Goal: Task Accomplishment & Management: Use online tool/utility

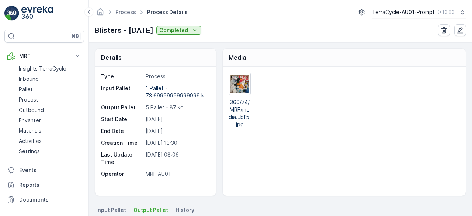
scroll to position [35, 0]
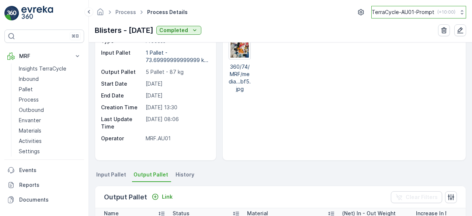
click at [384, 10] on p "TerraCycle-AU01-Prompt" at bounding box center [403, 11] width 63 height 7
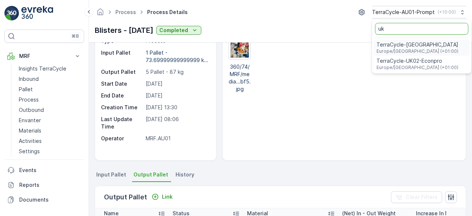
type input "uk"
click at [394, 61] on span "TerraCycle-UK02-Econpro" at bounding box center [417, 60] width 82 height 7
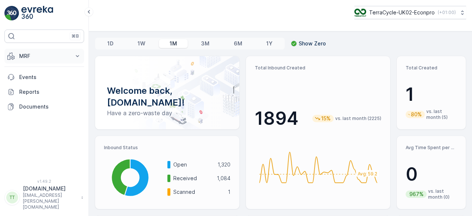
click at [30, 53] on p "MRF" at bounding box center [44, 55] width 50 height 7
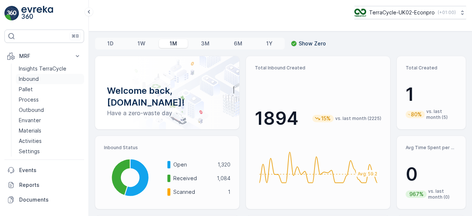
click at [35, 77] on p "Inbound" at bounding box center [29, 78] width 20 height 7
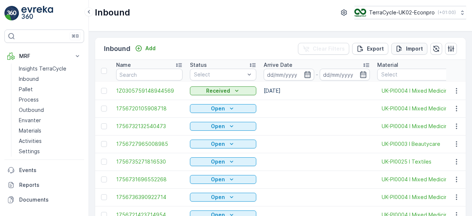
click at [401, 49] on icon "Import" at bounding box center [399, 48] width 7 height 7
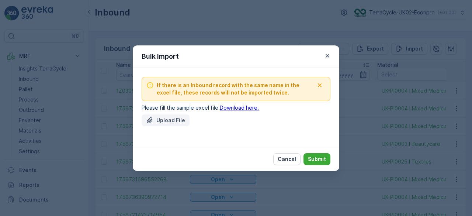
click at [159, 117] on p "Upload File" at bounding box center [170, 119] width 29 height 7
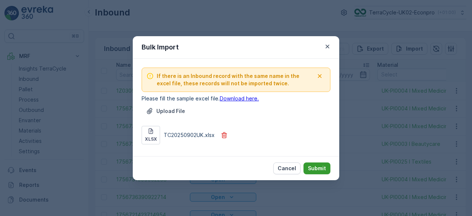
click at [321, 169] on p "Submit" at bounding box center [317, 167] width 18 height 7
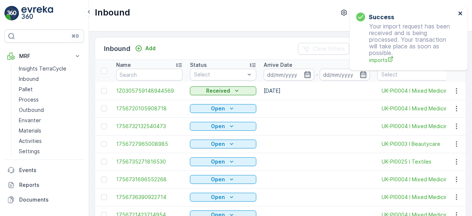
click at [461, 13] on icon "close" at bounding box center [460, 13] width 4 height 4
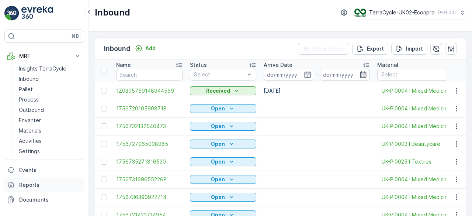
click at [31, 184] on p "Reports" at bounding box center [50, 184] width 62 height 7
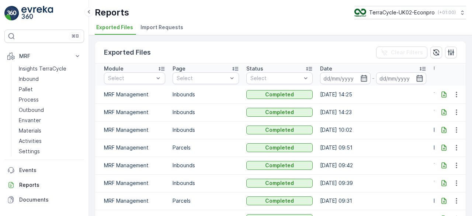
click at [166, 31] on span "Import Requests" at bounding box center [161, 27] width 43 height 7
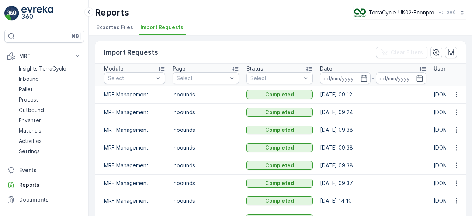
click at [416, 12] on p "TerraCycle-UK02-Econpro" at bounding box center [402, 12] width 66 height 7
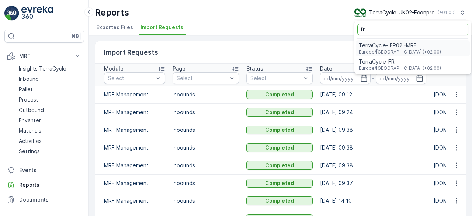
type input "fr"
click at [368, 45] on span "TerraCycle- FR02 -MRF" at bounding box center [400, 45] width 82 height 7
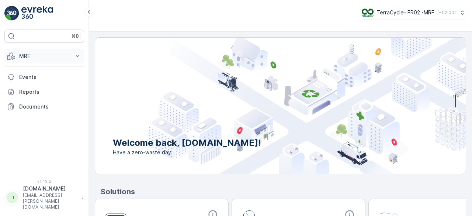
click at [25, 53] on p "MRF" at bounding box center [44, 55] width 50 height 7
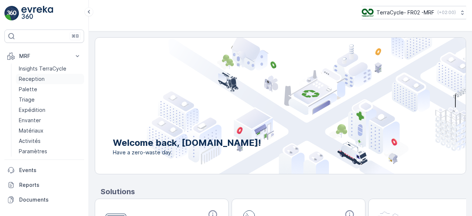
click at [29, 76] on p "Reception" at bounding box center [32, 78] width 26 height 7
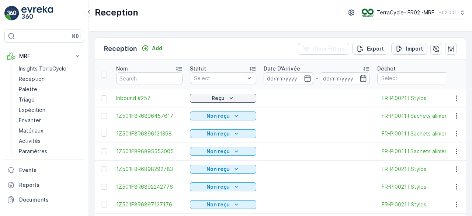
click at [407, 46] on p "Import" at bounding box center [414, 48] width 17 height 7
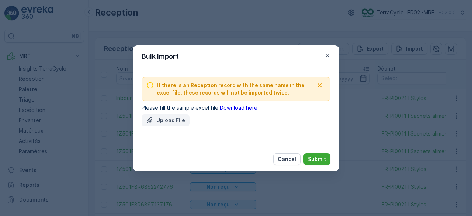
click at [180, 115] on button "Upload File" at bounding box center [166, 120] width 48 height 12
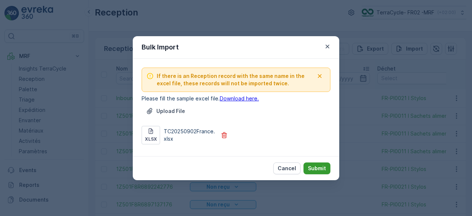
click at [318, 167] on p "Submit" at bounding box center [317, 167] width 18 height 7
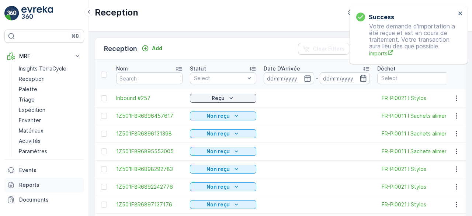
click at [30, 183] on p "Reports" at bounding box center [50, 184] width 62 height 7
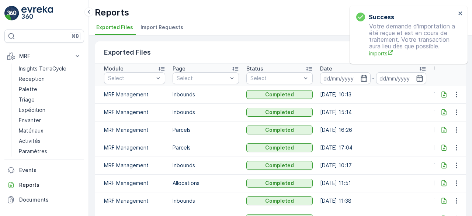
click at [172, 25] on span "Import Requests" at bounding box center [161, 27] width 43 height 7
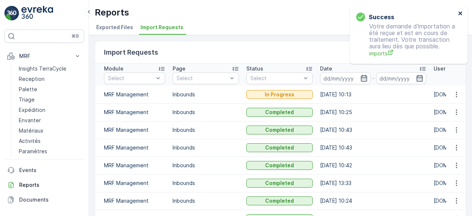
click at [459, 14] on icon "close" at bounding box center [460, 13] width 4 height 4
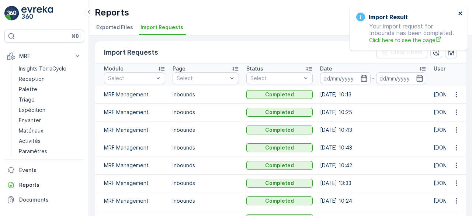
click at [460, 13] on icon "close" at bounding box center [460, 13] width 4 height 4
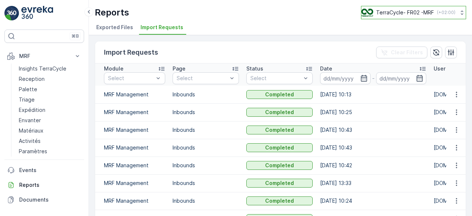
click at [404, 8] on button "TerraCycle- FR02 -MRF ( +02:00 )" at bounding box center [413, 12] width 105 height 13
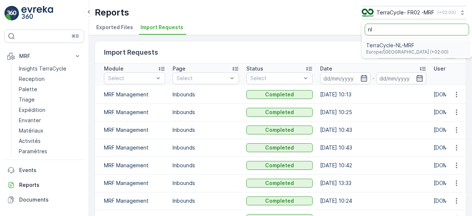
type input "nl"
click at [388, 43] on span "TerraCycle-NL-MRF" at bounding box center [407, 45] width 82 height 7
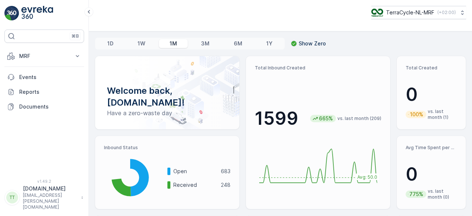
click at [24, 54] on p "MRF" at bounding box center [44, 55] width 50 height 7
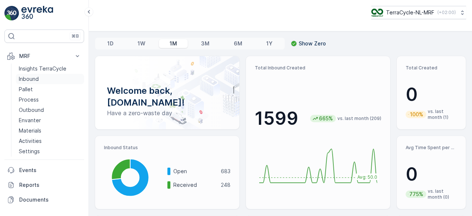
click at [32, 80] on p "Inbound" at bounding box center [29, 78] width 20 height 7
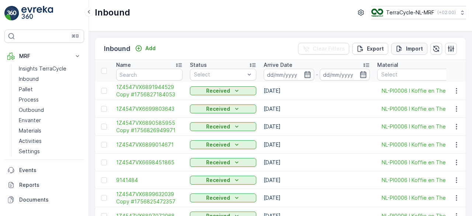
click at [408, 48] on p "Import" at bounding box center [414, 48] width 17 height 7
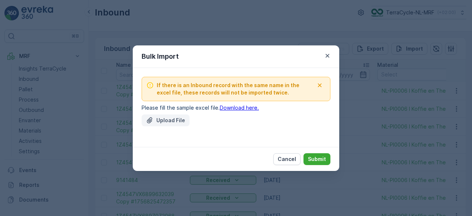
click at [169, 118] on p "Upload File" at bounding box center [170, 119] width 29 height 7
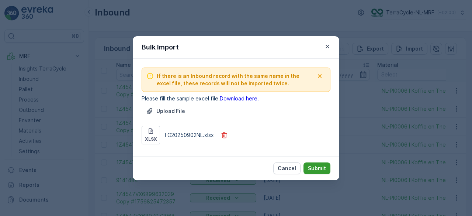
click at [313, 165] on p "Submit" at bounding box center [317, 167] width 18 height 7
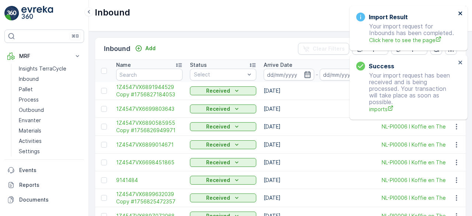
click at [463, 12] on icon "close" at bounding box center [460, 13] width 5 height 6
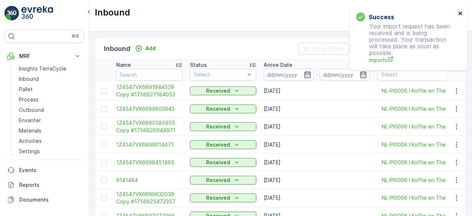
click at [459, 12] on icon "close" at bounding box center [460, 13] width 5 height 6
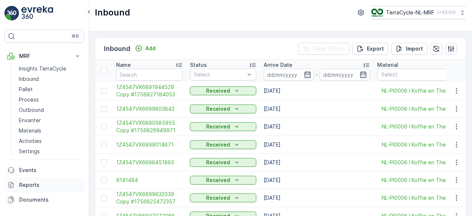
click at [29, 186] on p "Reports" at bounding box center [50, 184] width 62 height 7
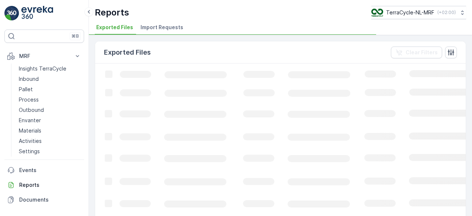
click at [166, 25] on span "Import Requests" at bounding box center [161, 27] width 43 height 7
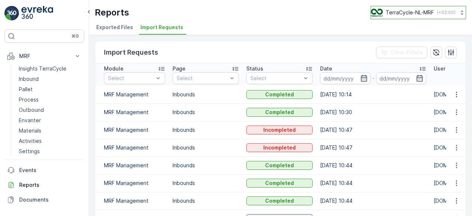
click at [403, 16] on p "TerraCycle-NL-MRF" at bounding box center [410, 12] width 48 height 7
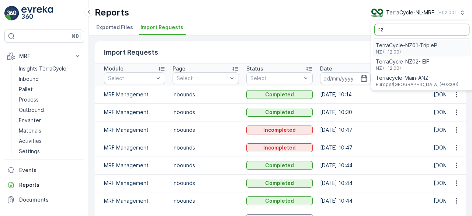
type input "nz"
click at [397, 44] on span "TerraCycle-NZ01-TripleP" at bounding box center [407, 45] width 62 height 7
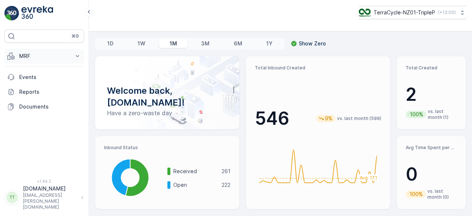
click at [43, 53] on p "MRF" at bounding box center [44, 55] width 50 height 7
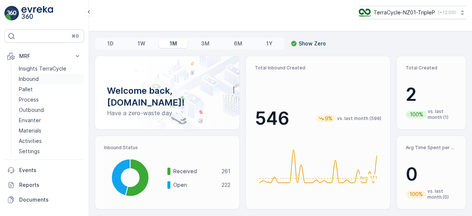
click at [35, 75] on p "Inbound" at bounding box center [29, 78] width 20 height 7
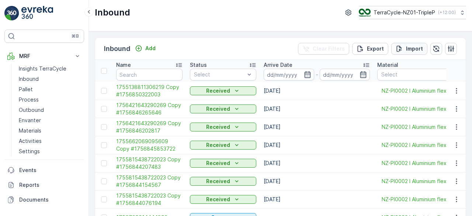
click at [412, 45] on p "Import" at bounding box center [414, 48] width 17 height 7
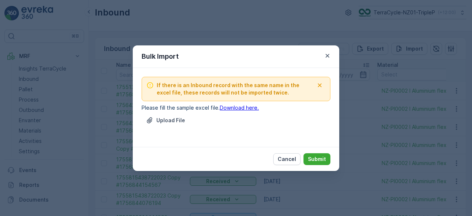
click at [195, 128] on div "Upload File" at bounding box center [236, 124] width 189 height 21
click at [201, 115] on div "Upload File" at bounding box center [236, 124] width 189 height 21
click at [195, 118] on div "Upload File" at bounding box center [236, 124] width 189 height 21
click at [195, 114] on div "If there is an Inbound record with the same name in the excel file, these recor…" at bounding box center [236, 107] width 189 height 61
click at [198, 110] on p "Please fill the sample excel file. Download here." at bounding box center [236, 107] width 189 height 7
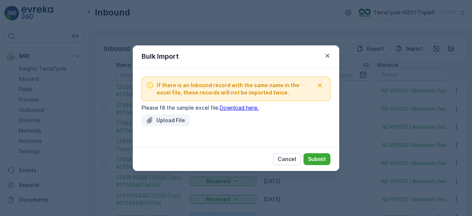
click at [156, 120] on div "Upload File" at bounding box center [165, 119] width 39 height 7
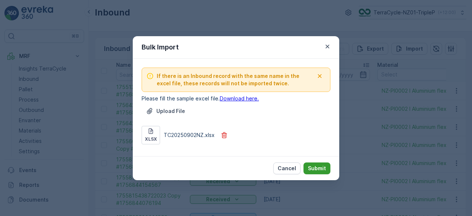
click at [328, 167] on button "Submit" at bounding box center [316, 168] width 27 height 12
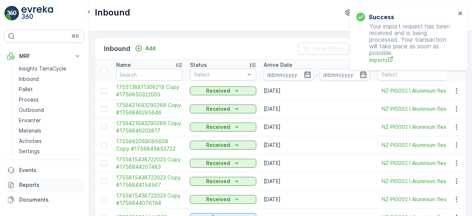
click at [54, 185] on p "Reports" at bounding box center [50, 184] width 62 height 7
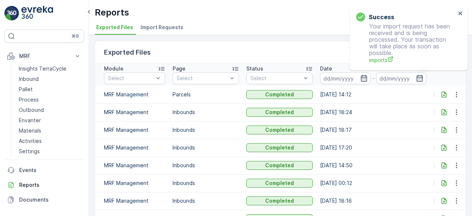
click at [153, 30] on span "Import Requests" at bounding box center [161, 27] width 43 height 7
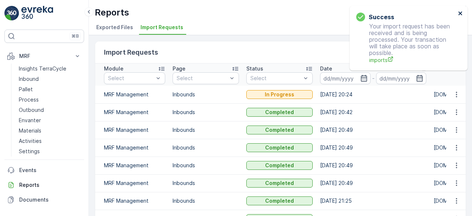
click at [461, 12] on icon "close" at bounding box center [460, 13] width 4 height 4
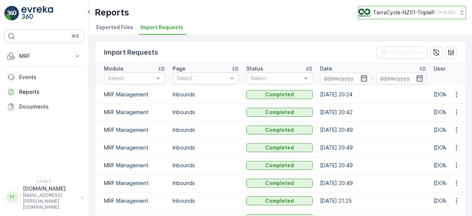
click at [416, 14] on p "TerraCycle-NZ01-TripleP" at bounding box center [404, 12] width 62 height 7
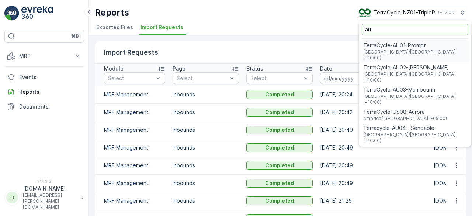
type input "au"
click at [405, 44] on span "TerraCycle-AU01-Prompt" at bounding box center [415, 45] width 104 height 7
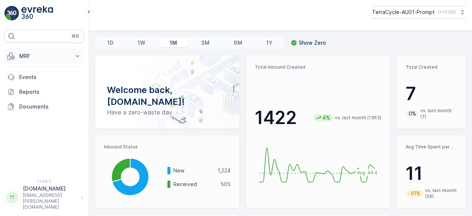
click at [21, 53] on p "MRF" at bounding box center [44, 55] width 50 height 7
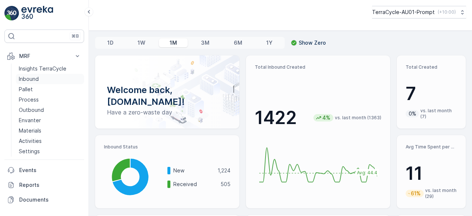
click at [22, 79] on p "Inbound" at bounding box center [29, 78] width 20 height 7
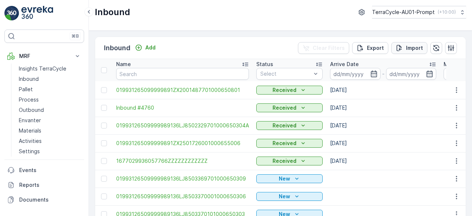
click at [406, 45] on p "Import" at bounding box center [414, 47] width 17 height 7
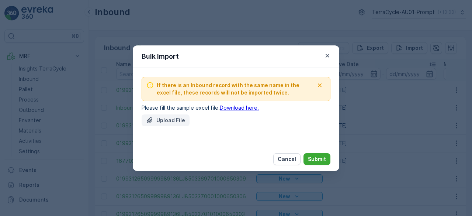
click at [153, 121] on div "Upload File" at bounding box center [165, 119] width 39 height 7
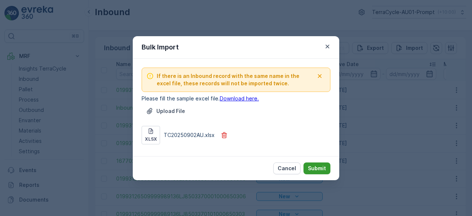
click at [324, 166] on p "Submit" at bounding box center [317, 167] width 18 height 7
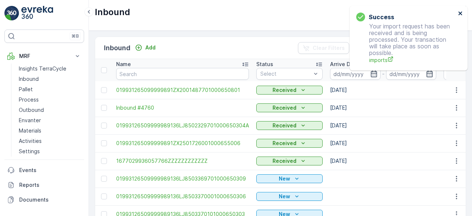
click at [459, 12] on icon "close" at bounding box center [460, 13] width 4 height 4
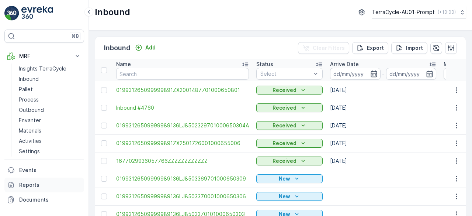
click at [36, 187] on p "Reports" at bounding box center [50, 184] width 62 height 7
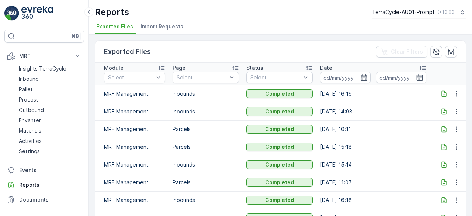
click at [165, 24] on span "Import Requests" at bounding box center [161, 26] width 43 height 7
